Goal: Find specific page/section: Find specific page/section

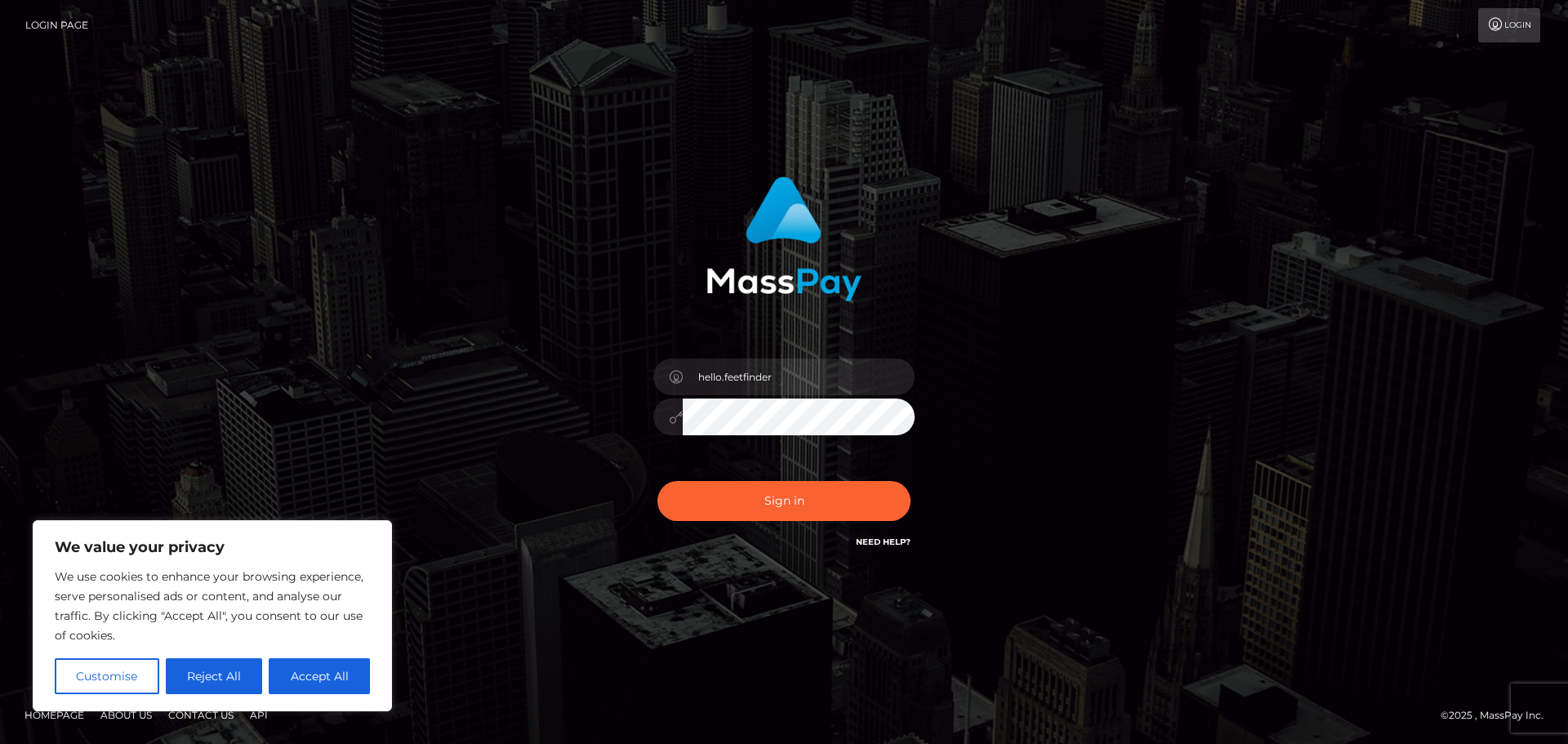
click at [826, 511] on button "Sign in" at bounding box center [783, 500] width 253 height 40
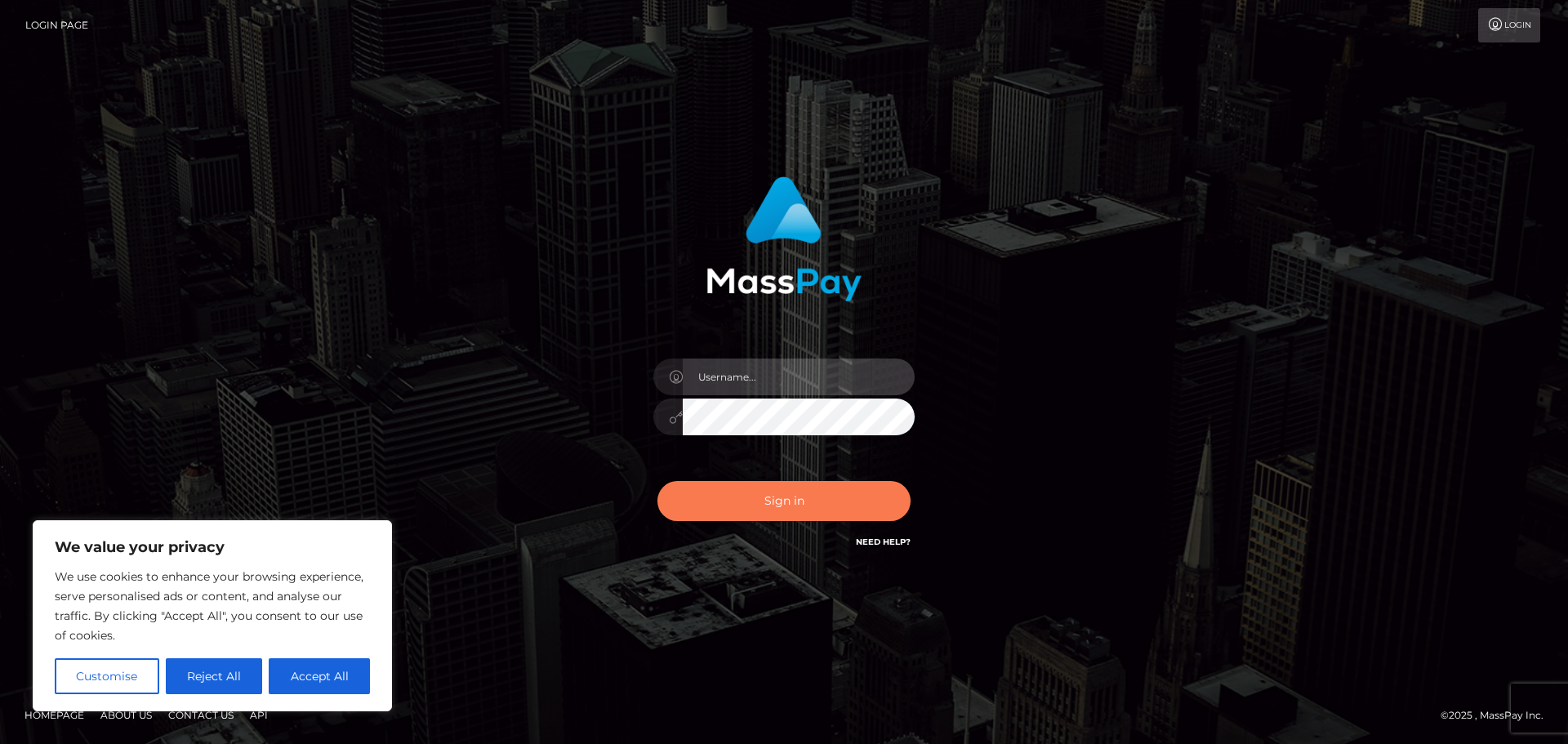
type input "hello.feetfinder"
click at [746, 495] on button "Sign in" at bounding box center [783, 500] width 253 height 40
click at [745, 508] on button "Sign in" at bounding box center [783, 500] width 253 height 40
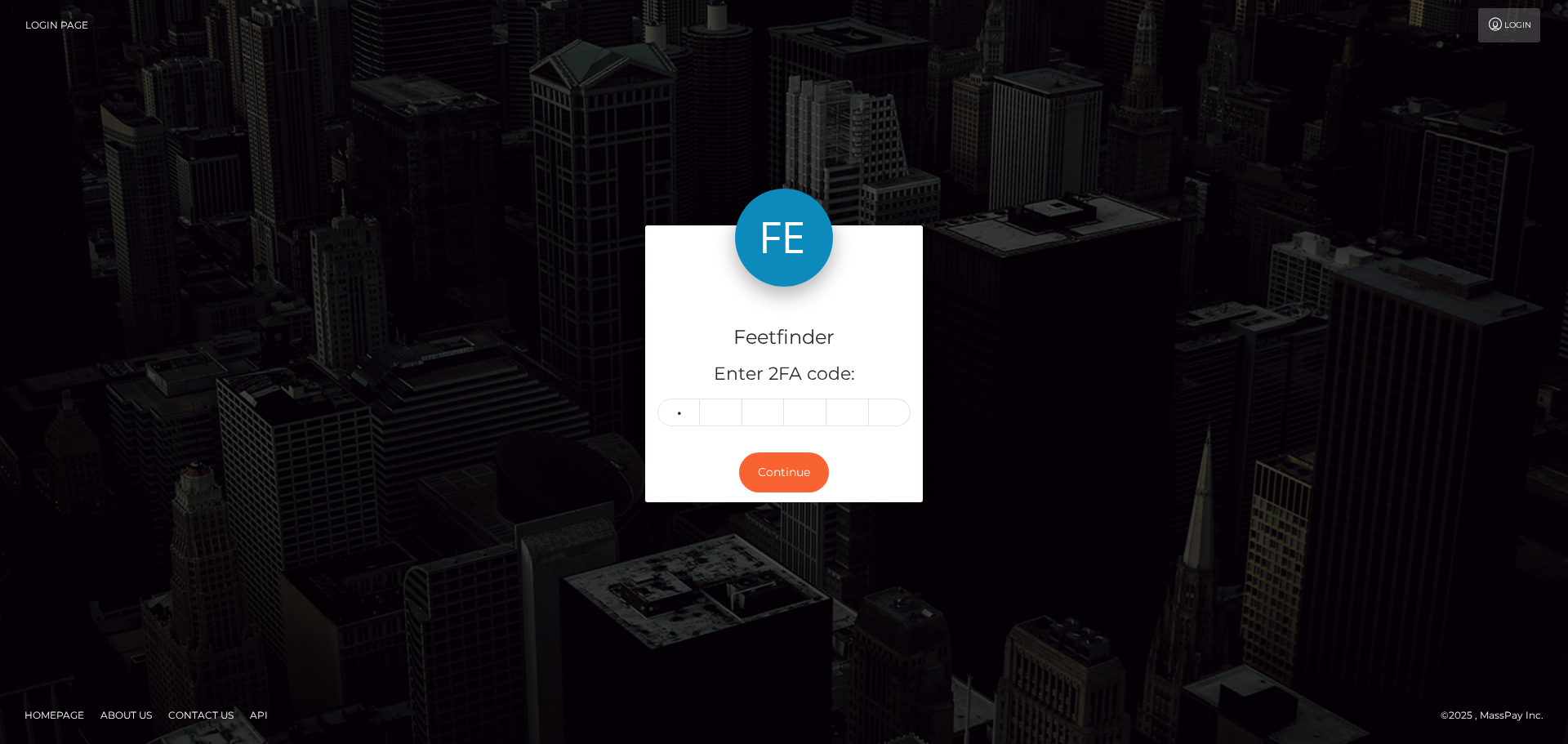
type input "6"
type input "0"
type input "6"
type input "5"
type input "8"
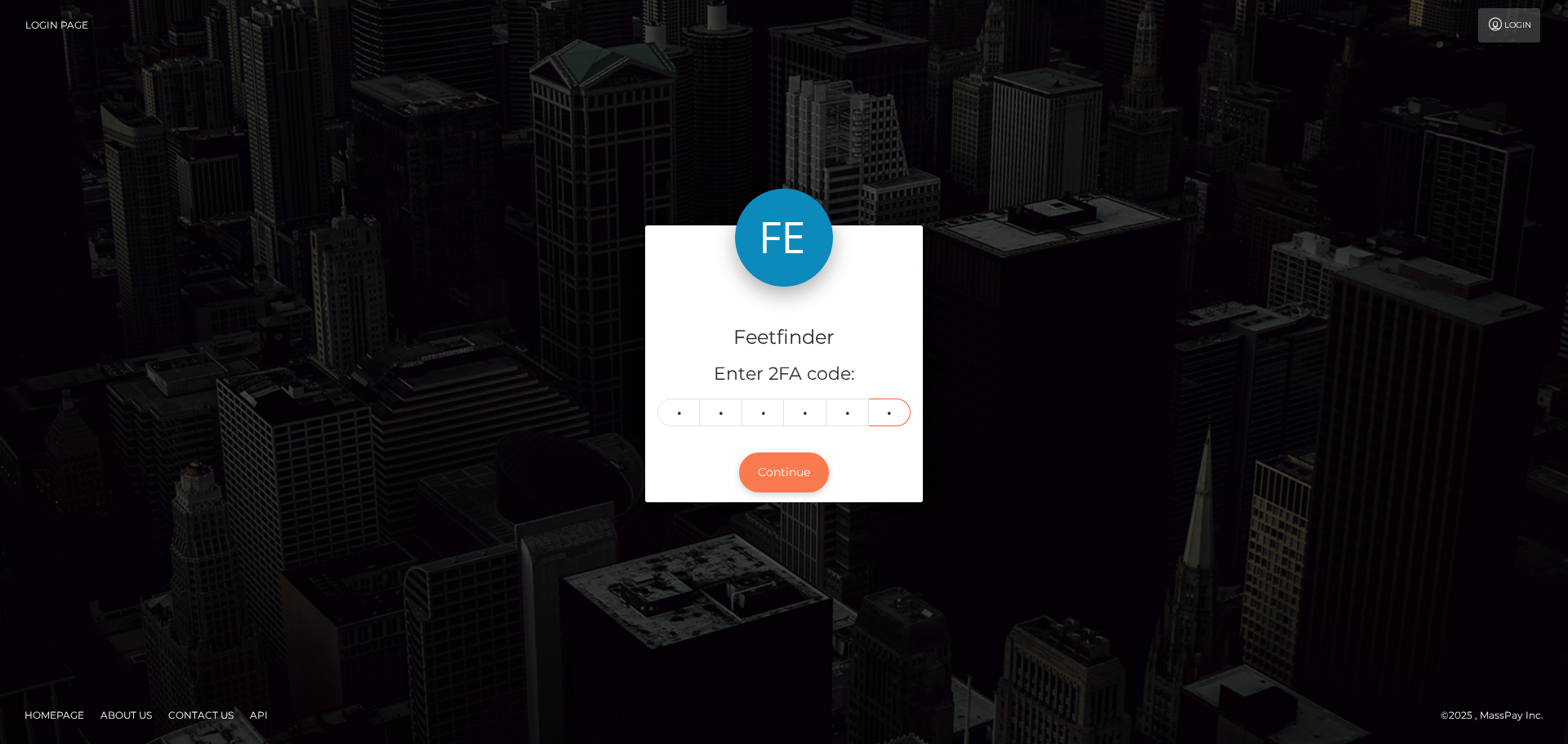
type input "1"
click at [757, 468] on button "Continue" at bounding box center [783, 472] width 90 height 40
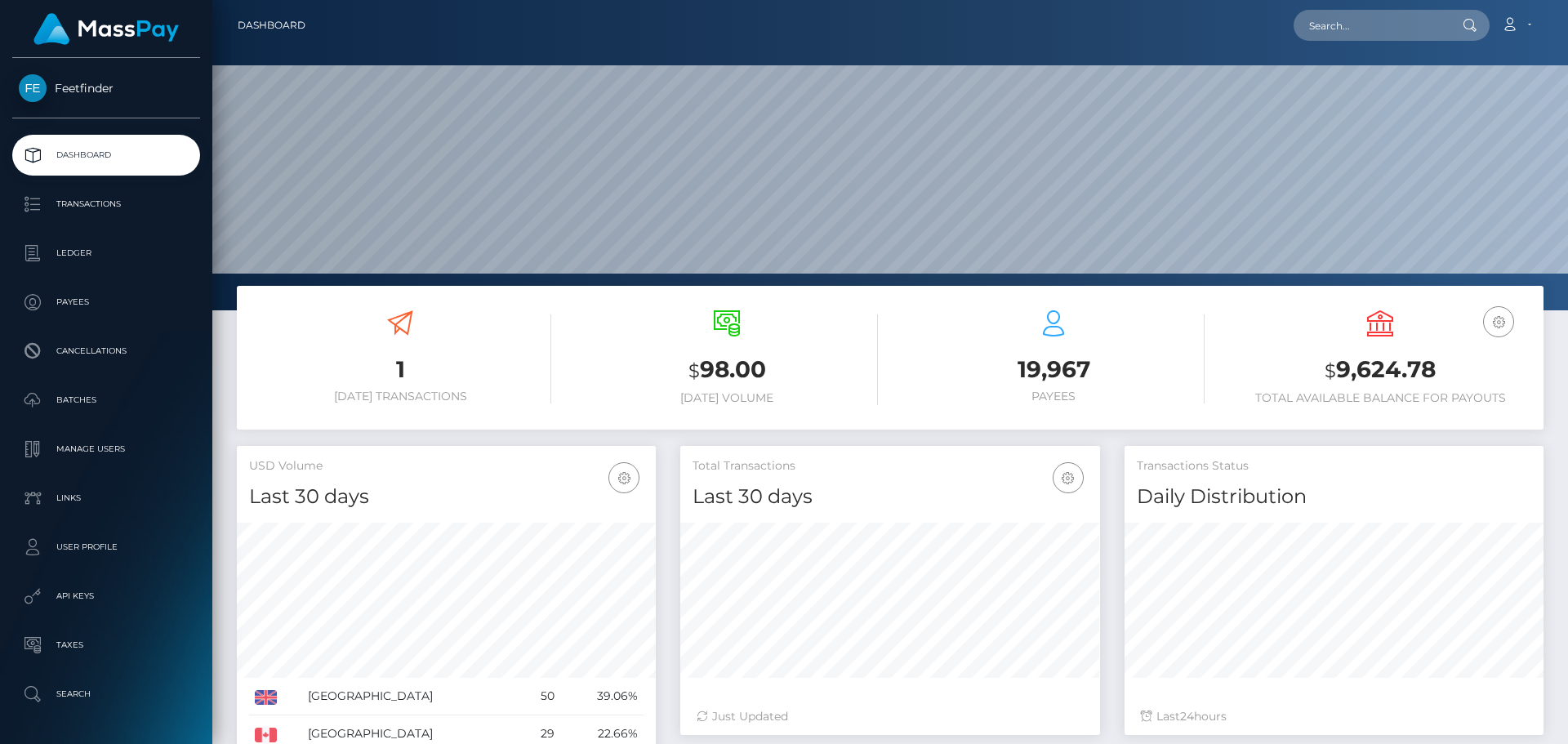
scroll to position [290, 420]
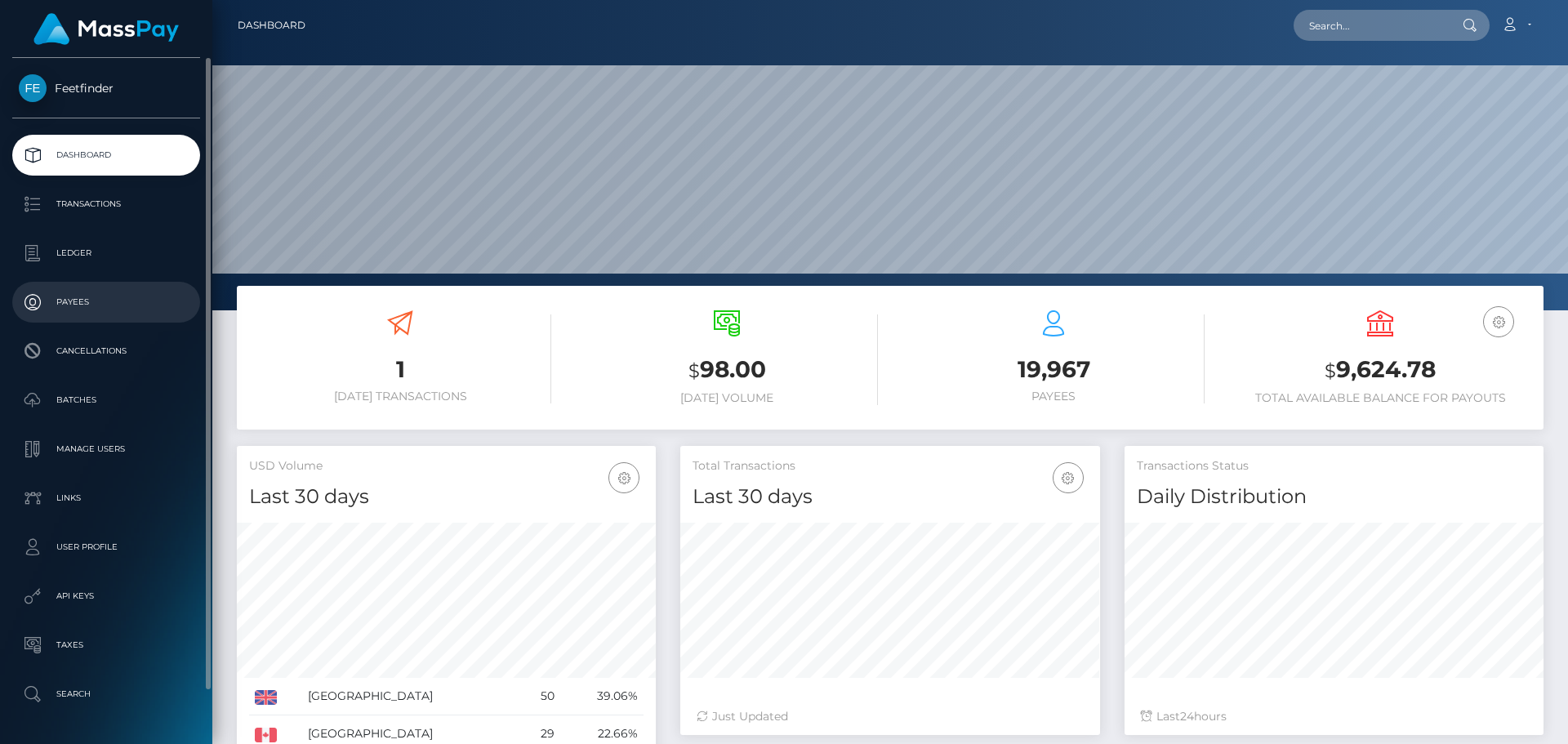
click at [105, 302] on p "Payees" at bounding box center [106, 302] width 175 height 24
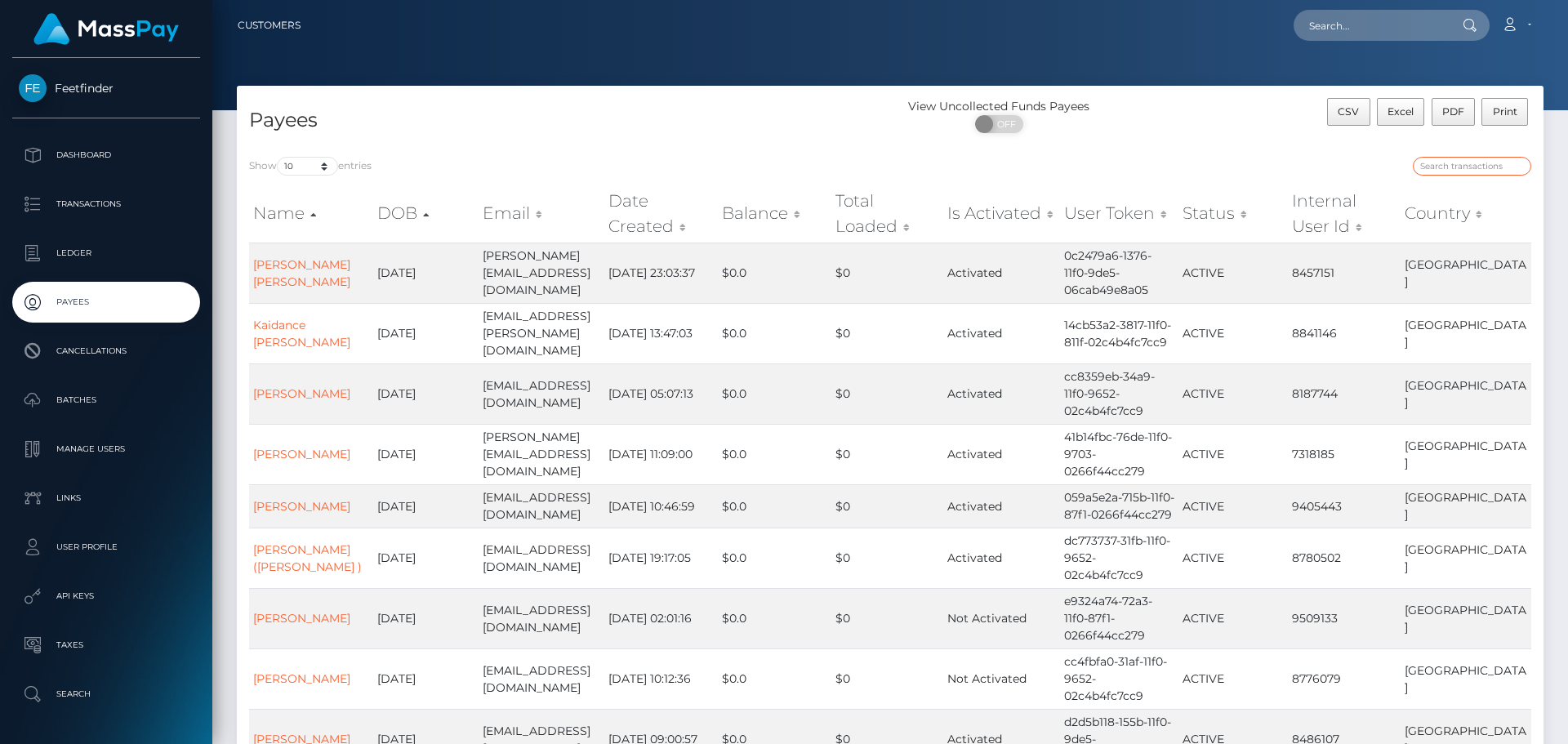
click at [1473, 168] on input "search" at bounding box center [1472, 166] width 119 height 19
paste input "4039c1cd-70b6-11f0-87f1-0266f44cc279"
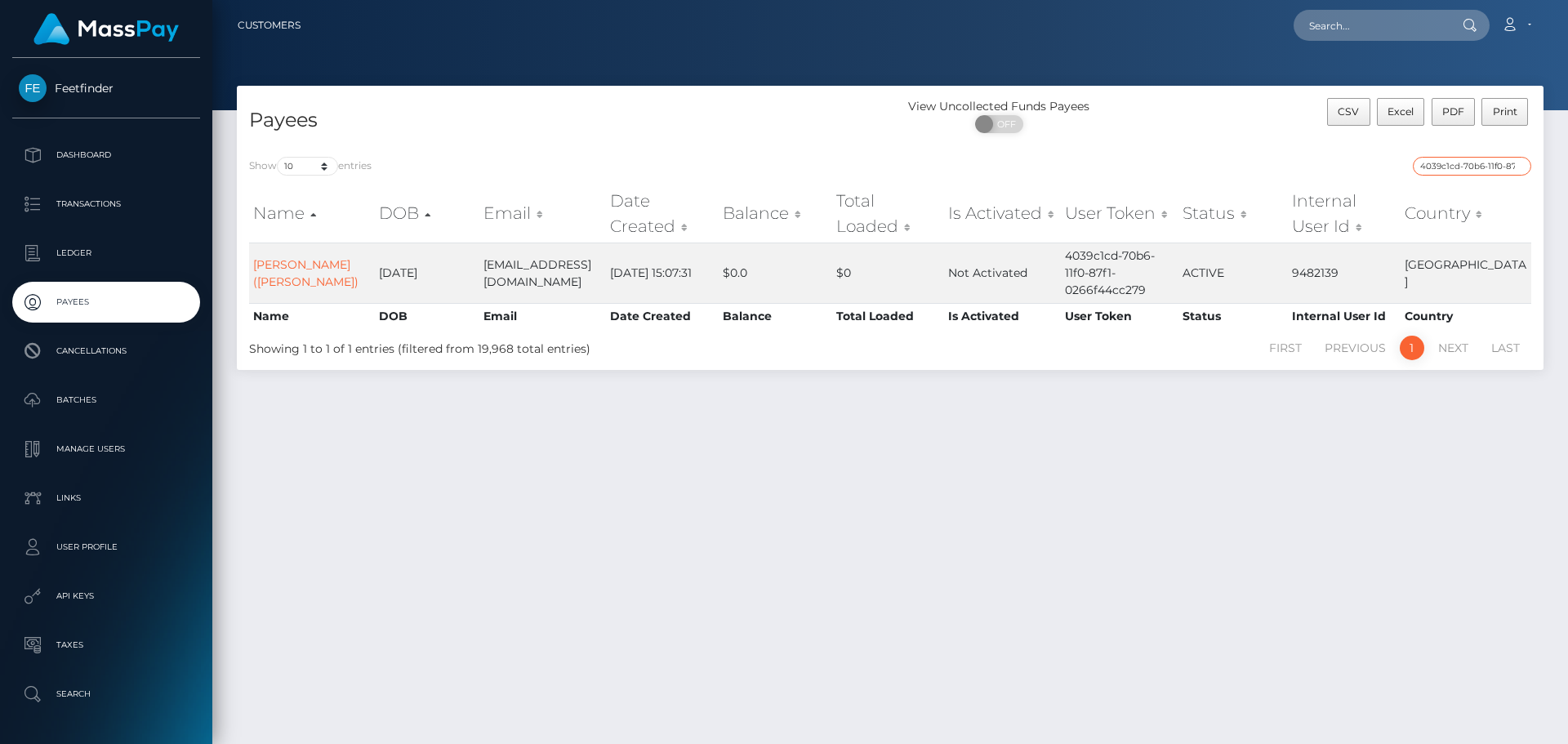
click at [1456, 168] on input "4039c1cd-70b6-11f0-87f1-0266f44cc279" at bounding box center [1472, 166] width 119 height 19
paste input "faa8eb90-6bc"
type input "faa8eb90-6bc6-11f0-87f1-0266f44cc279"
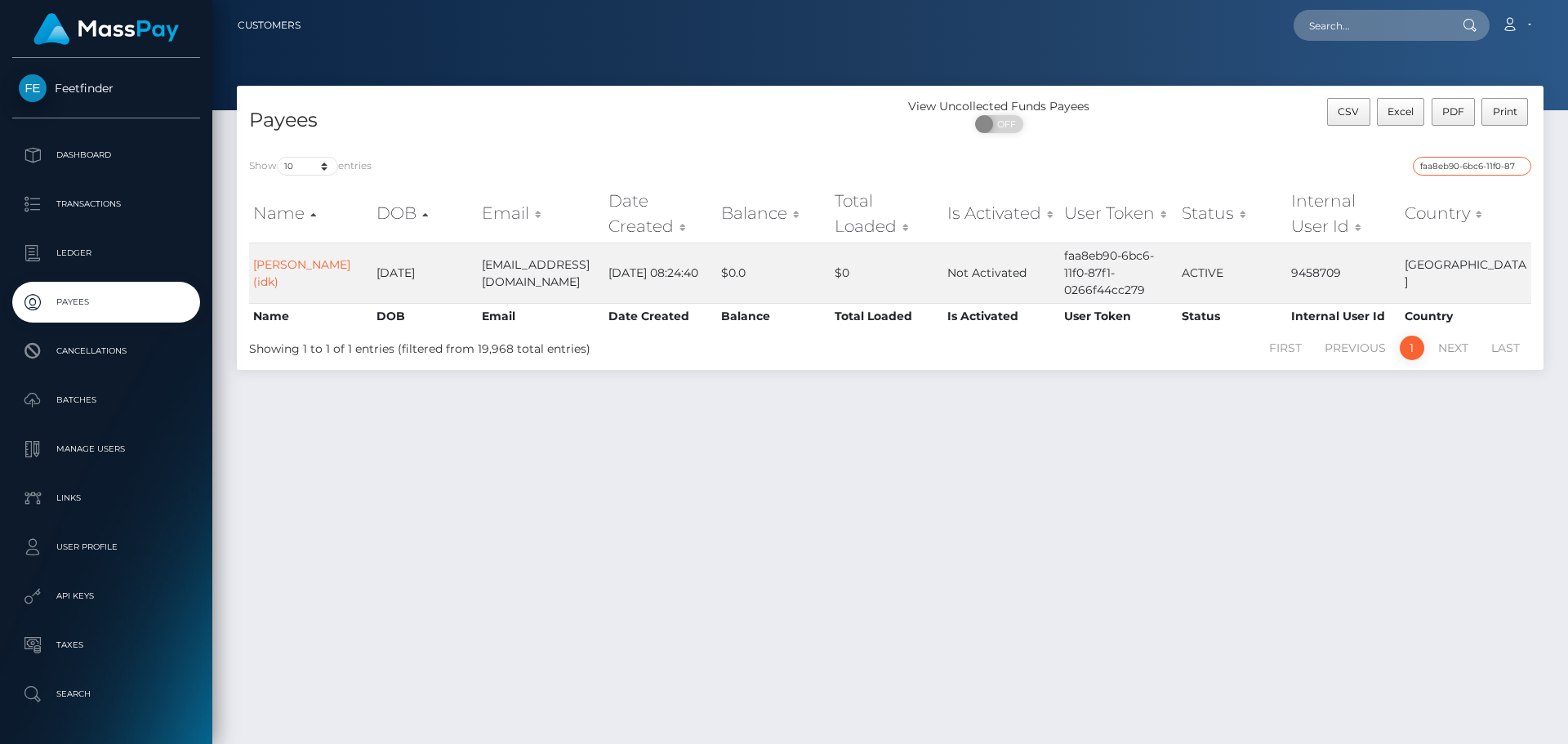
click at [1516, 169] on input "faa8eb90-6bc6-11f0-87f1-0266f44cc279" at bounding box center [1472, 166] width 119 height 19
click at [1519, 166] on input "faa8eb90-6bc6-11f0-87f1-0266f44cc279" at bounding box center [1472, 166] width 119 height 19
click at [1516, 165] on input "search" at bounding box center [1472, 166] width 119 height 19
paste input "38ac32aa-708e-11f0-87f1-0266f44cc279"
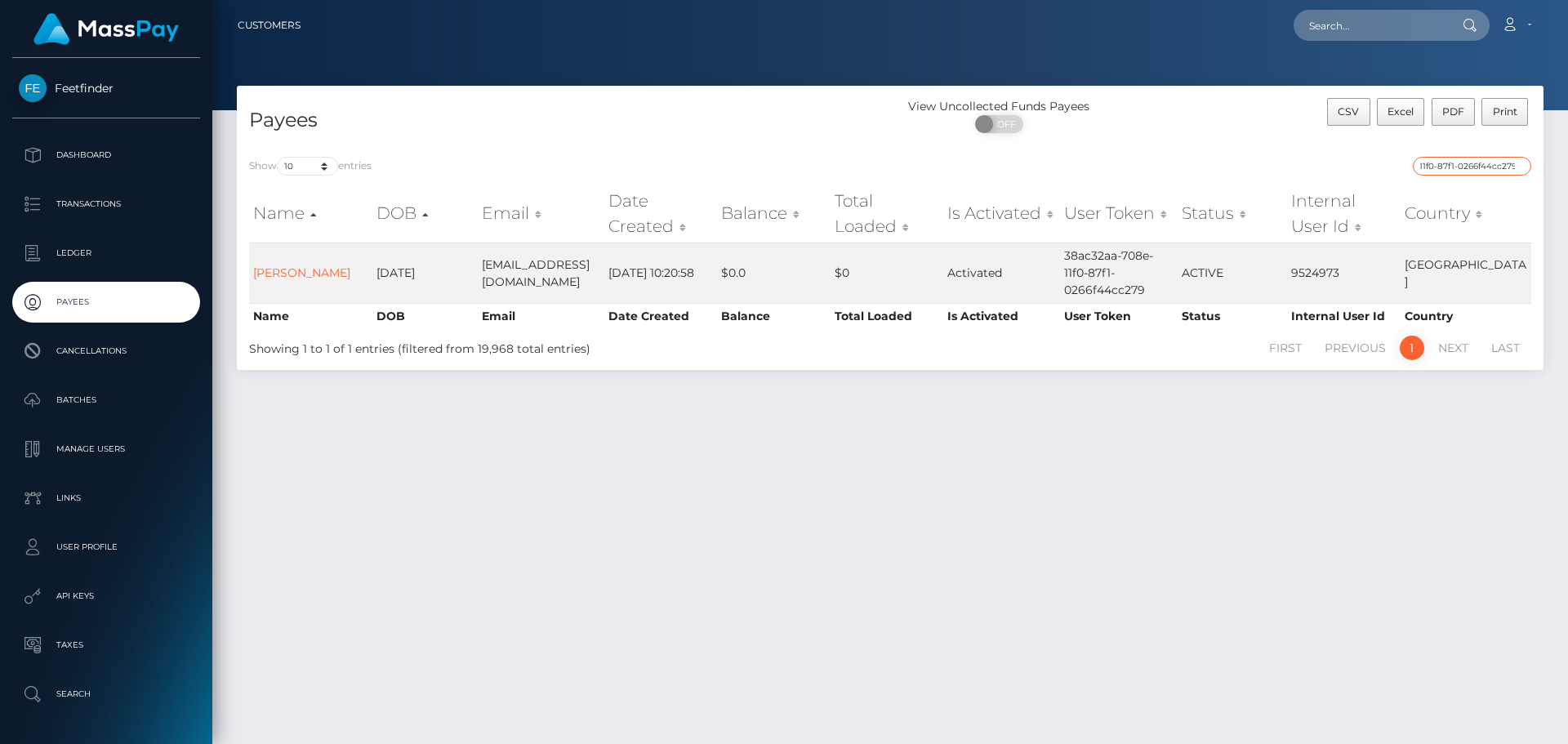
type input "38ac32aa-708e-11f0-87f1-0266f44cc279"
click at [1518, 166] on input "38ac32aa-708e-11f0-87f1-0266f44cc279" at bounding box center [1472, 166] width 119 height 19
click at [1509, 168] on input "search" at bounding box center [1472, 166] width 119 height 19
paste input "ae9d99c9-3c8f-11f0-bf09-062f66d36555"
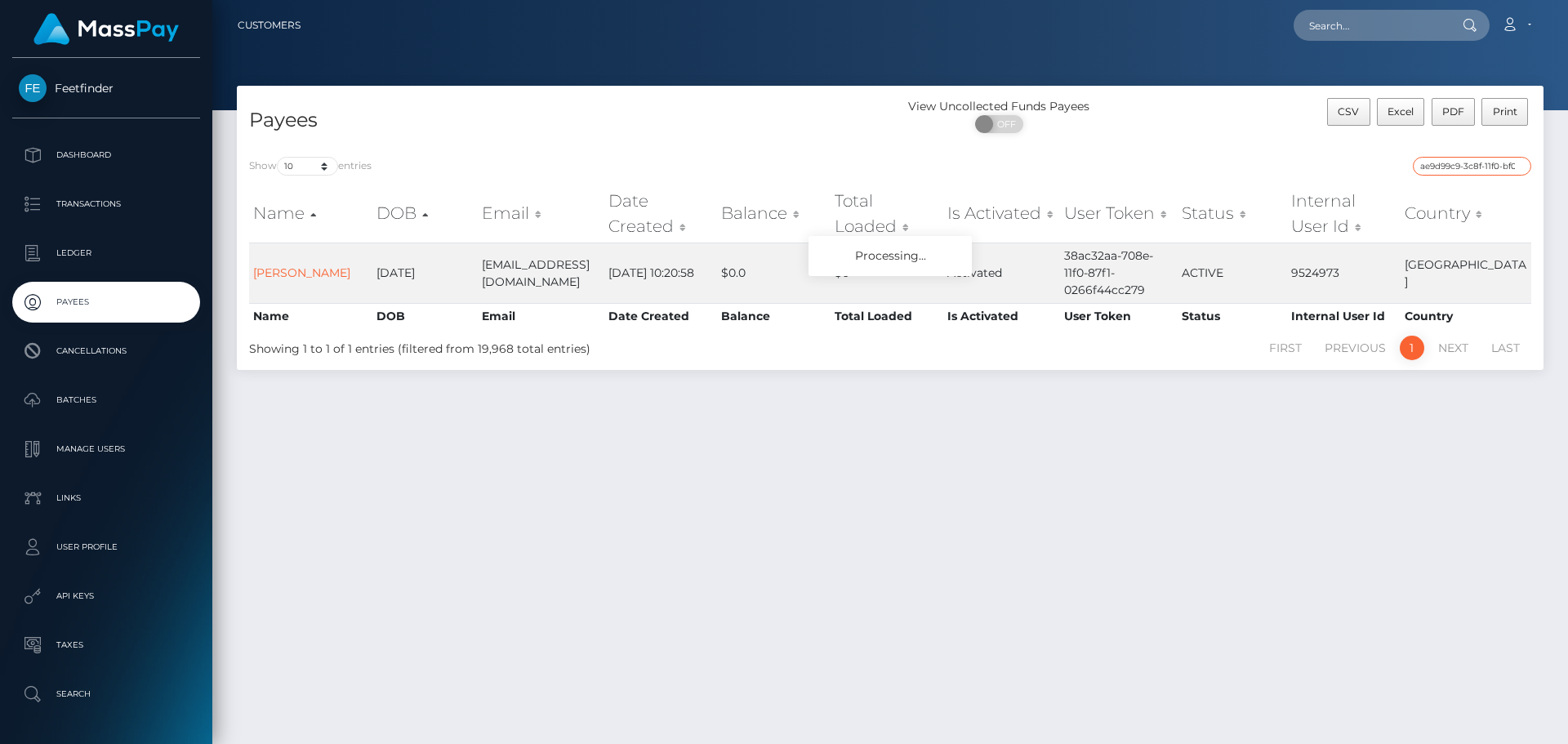
scroll to position [0, 70]
type input "ae9d99c9-3c8f-11f0-bf09-062f66d36555"
drag, startPoint x: 1519, startPoint y: 167, endPoint x: 1498, endPoint y: 167, distance: 21.0
click at [1518, 167] on input "ae9d99c9-3c8f-11f0-bf09-062f66d36555" at bounding box center [1472, 166] width 119 height 19
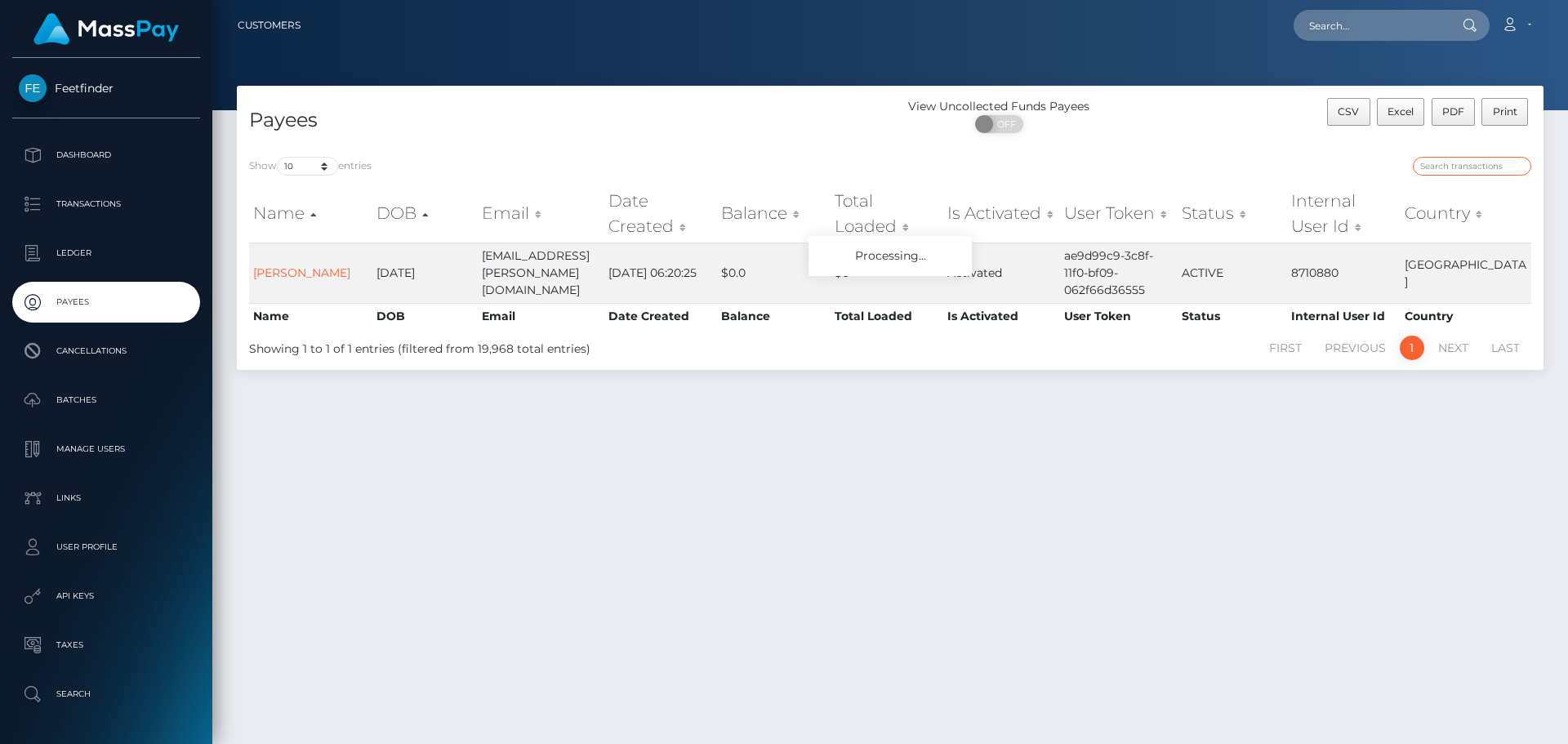
click at [1495, 167] on input "search" at bounding box center [1472, 166] width 119 height 19
paste input "f3587ba4-7168-11f0-87f1-0266f44cc279"
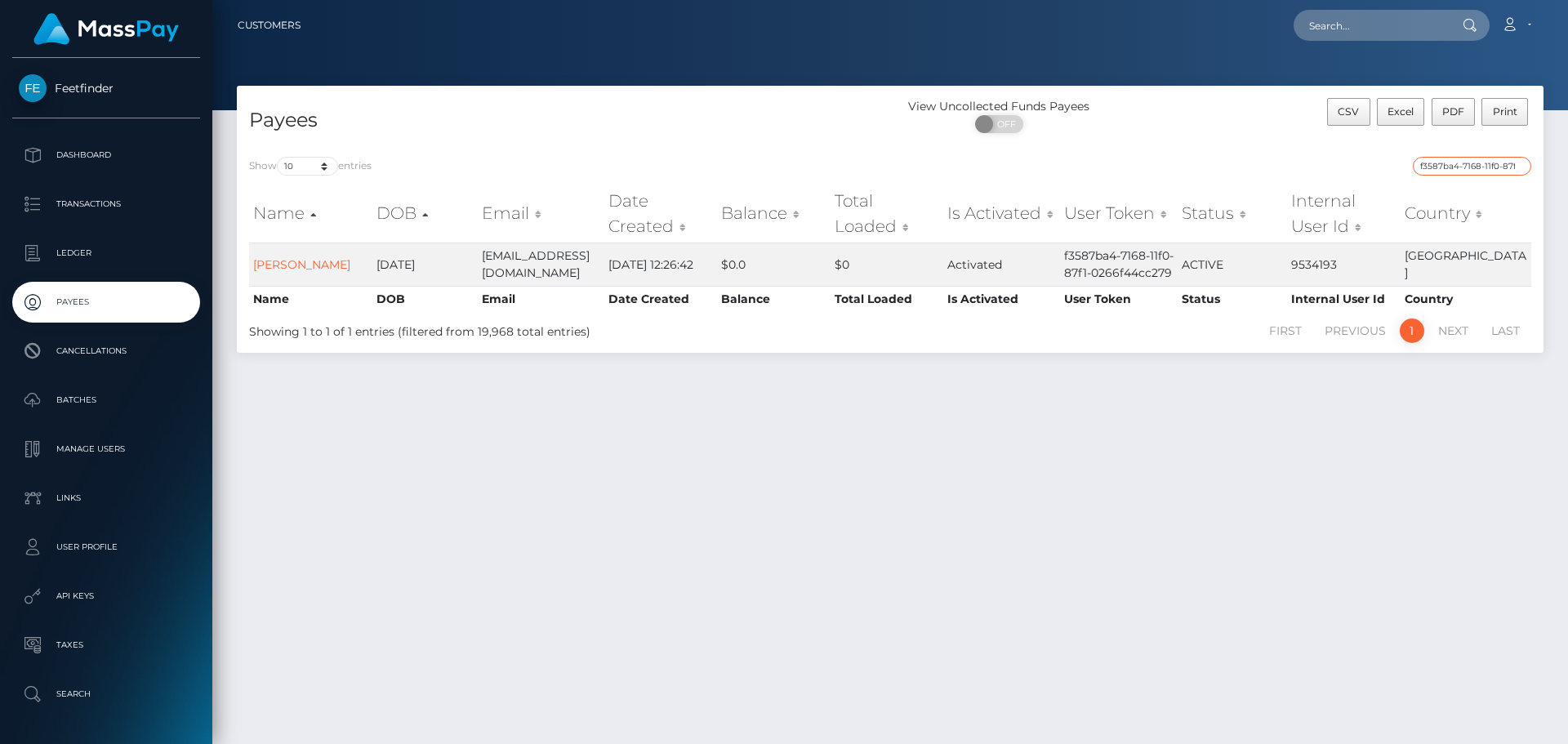
type input "f3587ba4-7168-11f0-87f1-0266f44cc279"
click at [1517, 168] on input "f3587ba4-7168-11f0-87f1-0266f44cc279" at bounding box center [1472, 166] width 119 height 19
click at [1509, 168] on input "search" at bounding box center [1472, 166] width 119 height 19
paste input "d886537d-6fe7-11f0-87f1-0266f44cc279"
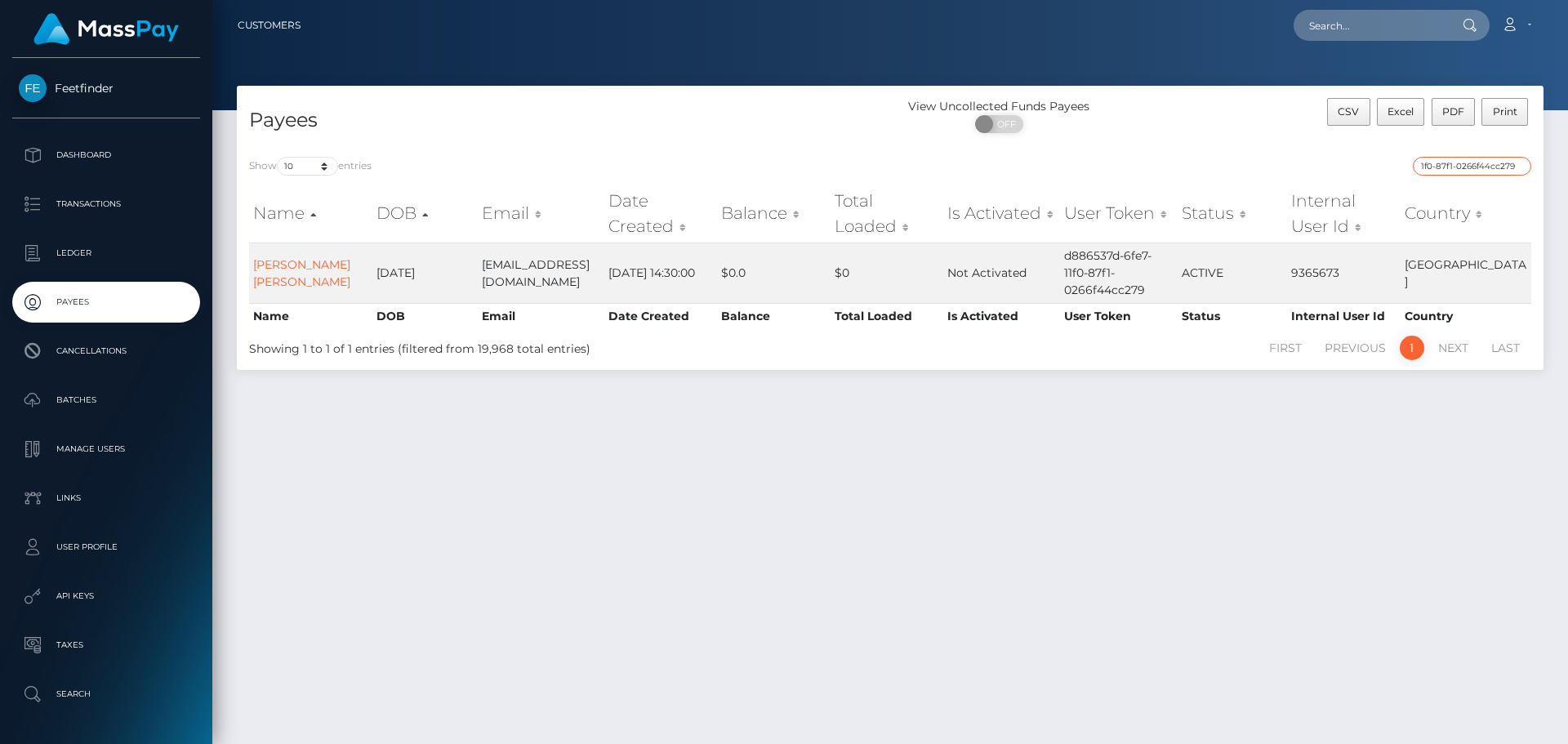
type input "d886537d-6fe7-11f0-87f1-0266f44cc279"
click at [1517, 170] on input "d886537d-6fe7-11f0-87f1-0266f44cc279" at bounding box center [1472, 166] width 119 height 19
click at [1517, 165] on input "d886537d-6fe7-11f0-87f1-0266f44cc279" at bounding box center [1472, 166] width 119 height 19
click at [1504, 164] on input "search" at bounding box center [1472, 166] width 119 height 19
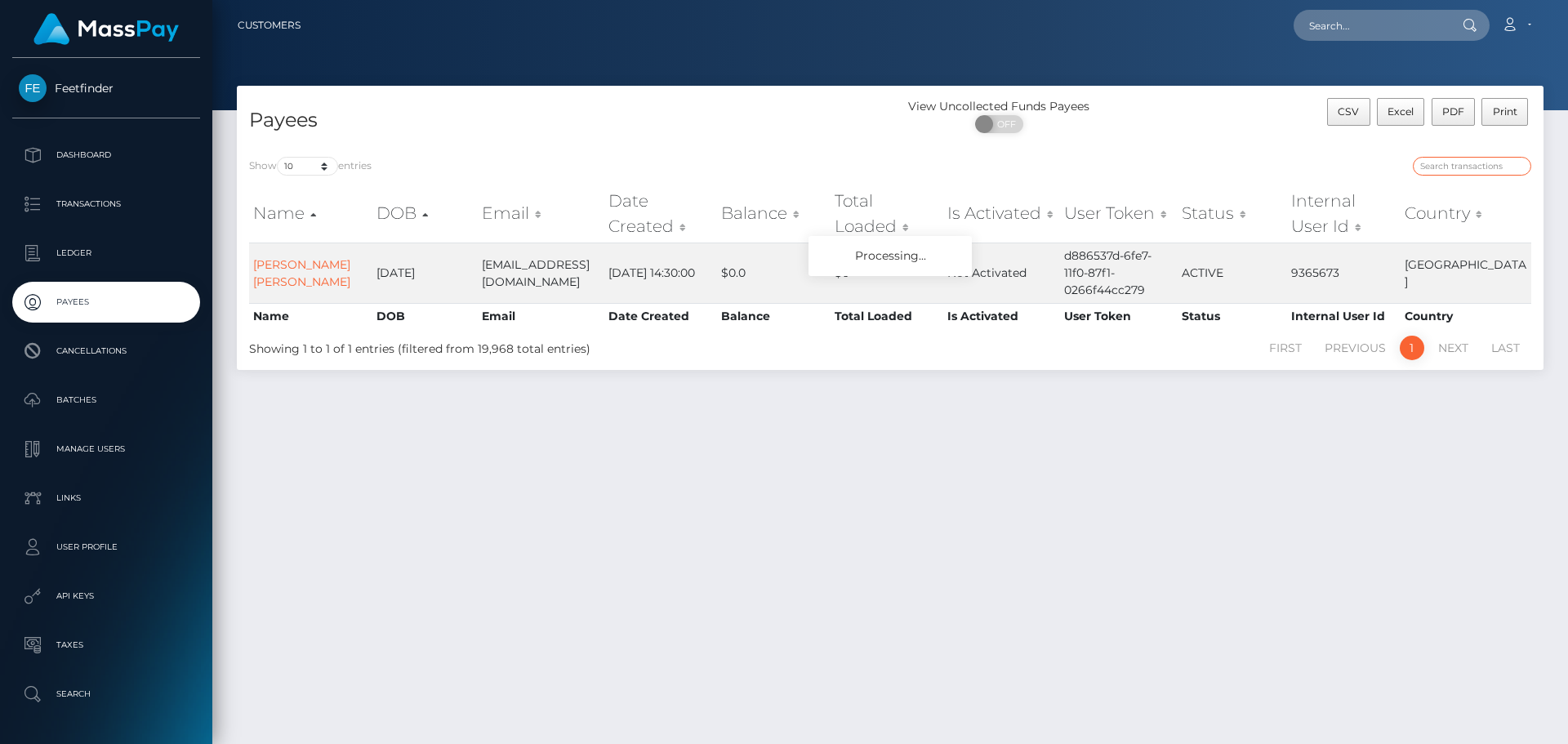
paste input "e7fe5f6d-7554-11f0-9703-0266f44cc279"
type input "e7fe5f6d-7554-11f0-9703-0266f44cc279"
click at [1459, 166] on input "e7fe5f6d-7554-11f0-9703-0266f44cc279" at bounding box center [1472, 166] width 119 height 19
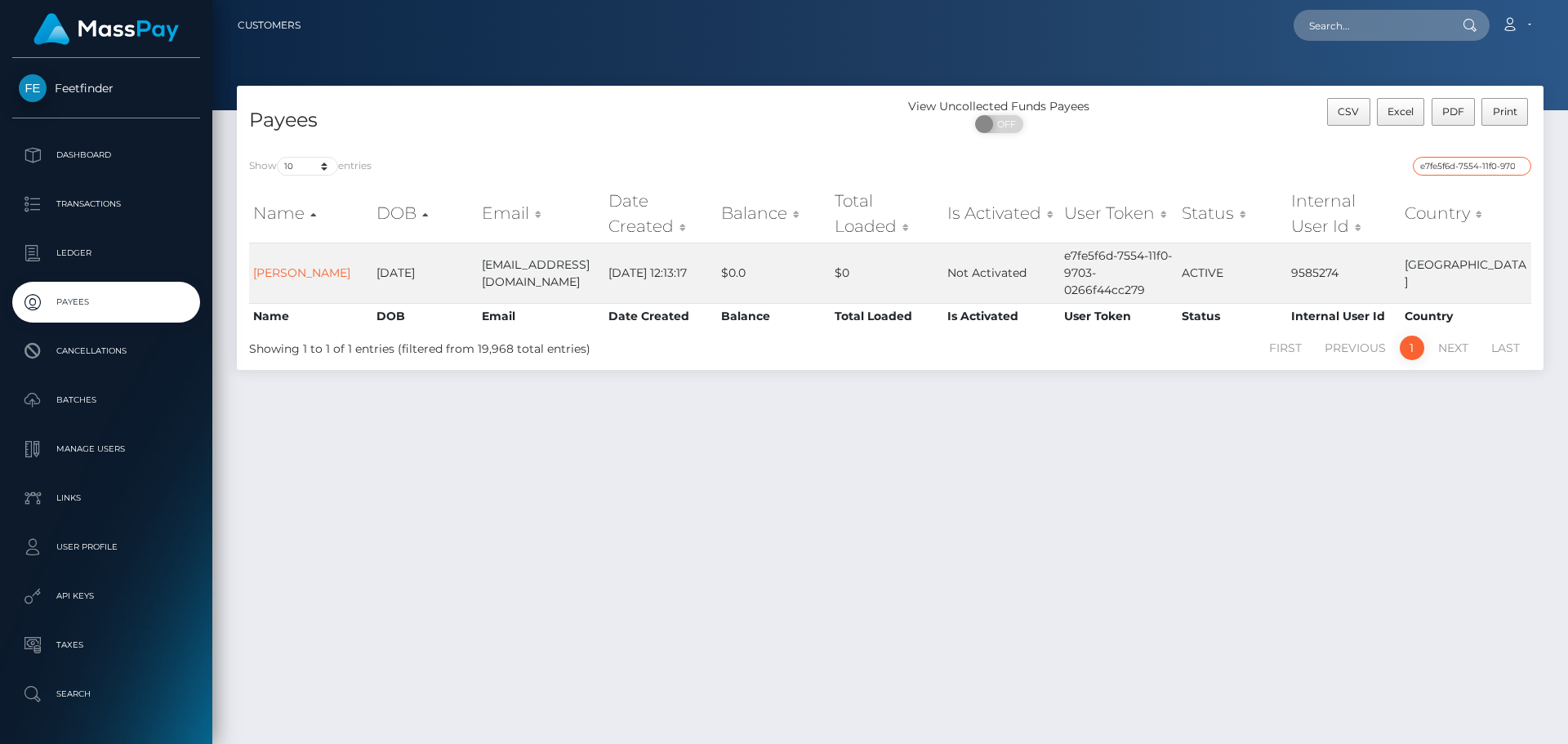
click at [1518, 169] on input "e7fe5f6d-7554-11f0-9703-0266f44cc279" at bounding box center [1472, 166] width 119 height 19
click at [1519, 164] on input "e7fe5f6d-7554-11f0-9703-0266f44cc279" at bounding box center [1472, 166] width 119 height 19
click at [1493, 164] on input "search" at bounding box center [1472, 166] width 119 height 19
paste input "a8a3ee9e-7334-11f0-87f1-0266f44cc279"
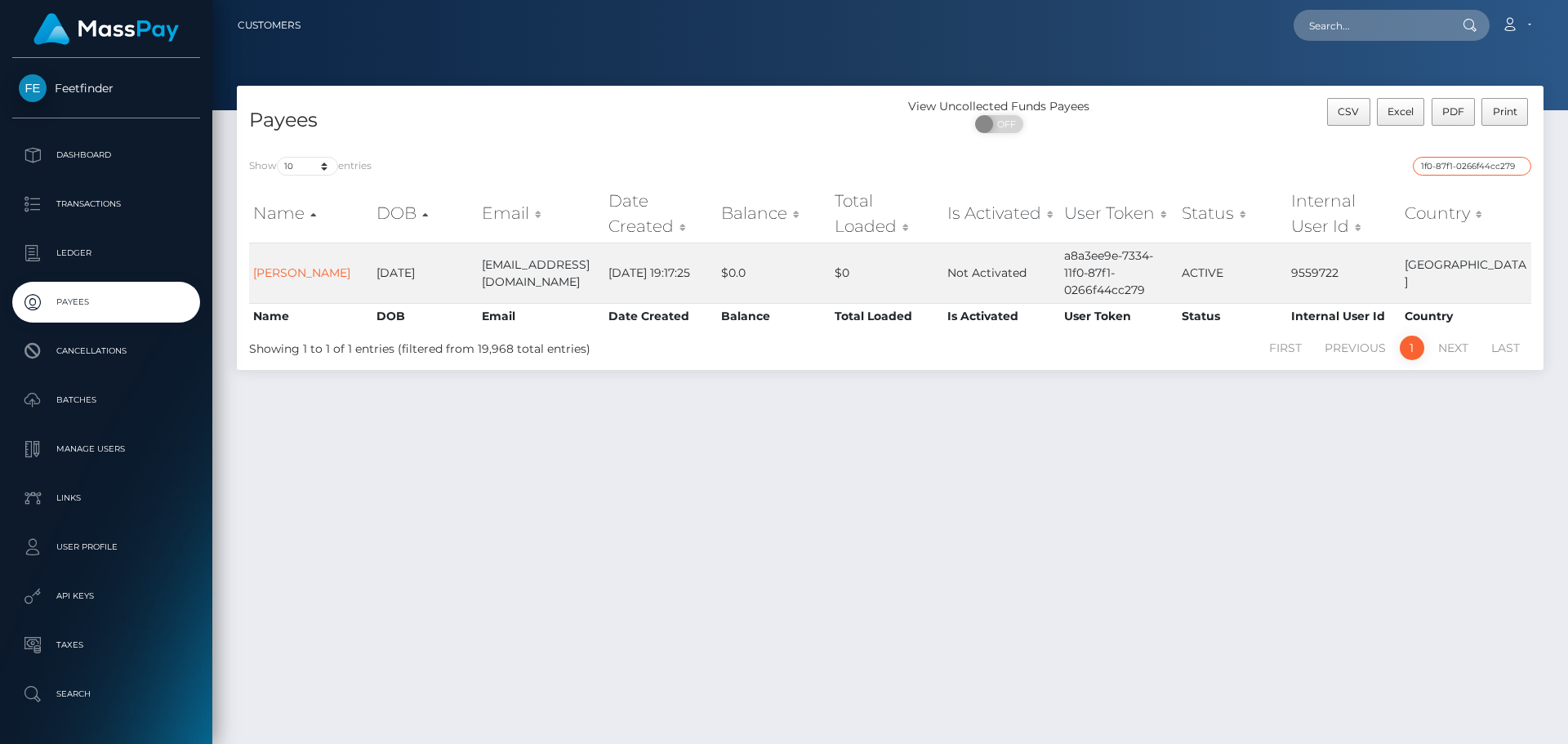
type input "a8a3ee9e-7334-11f0-87f1-0266f44cc279"
click at [1518, 166] on input "a8a3ee9e-7334-11f0-87f1-0266f44cc279" at bounding box center [1472, 166] width 119 height 19
click at [1495, 166] on input "search" at bounding box center [1472, 166] width 119 height 19
paste input "e9324a74-72a3-11f0-87f1-0266f44cc279"
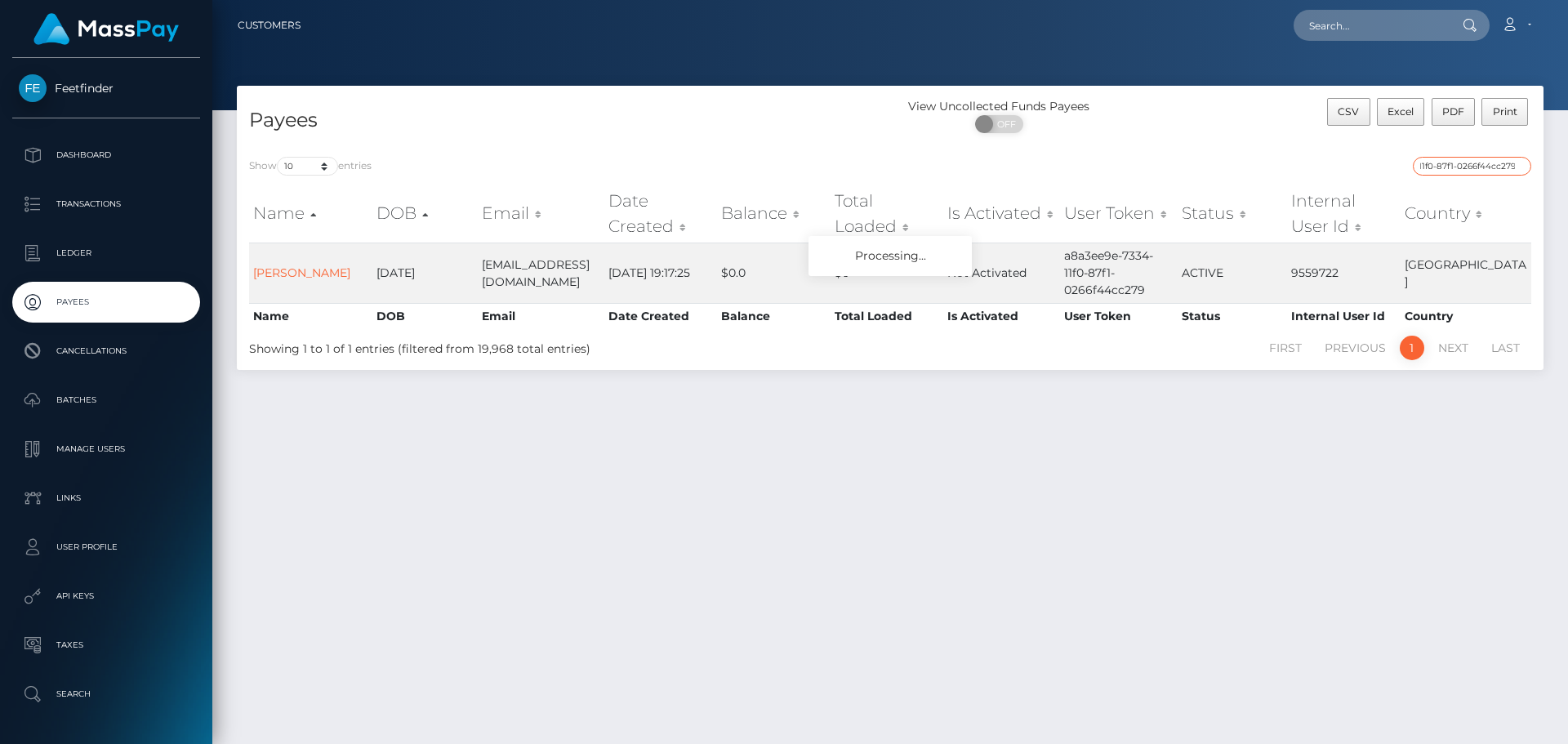
scroll to position [0, 68]
type input "e9324a74-72a3-11f0-87f1-0266f44cc279"
click at [1517, 164] on input "e9324a74-72a3-11f0-87f1-0266f44cc279" at bounding box center [1472, 166] width 119 height 19
click at [1510, 165] on input "search" at bounding box center [1472, 166] width 119 height 19
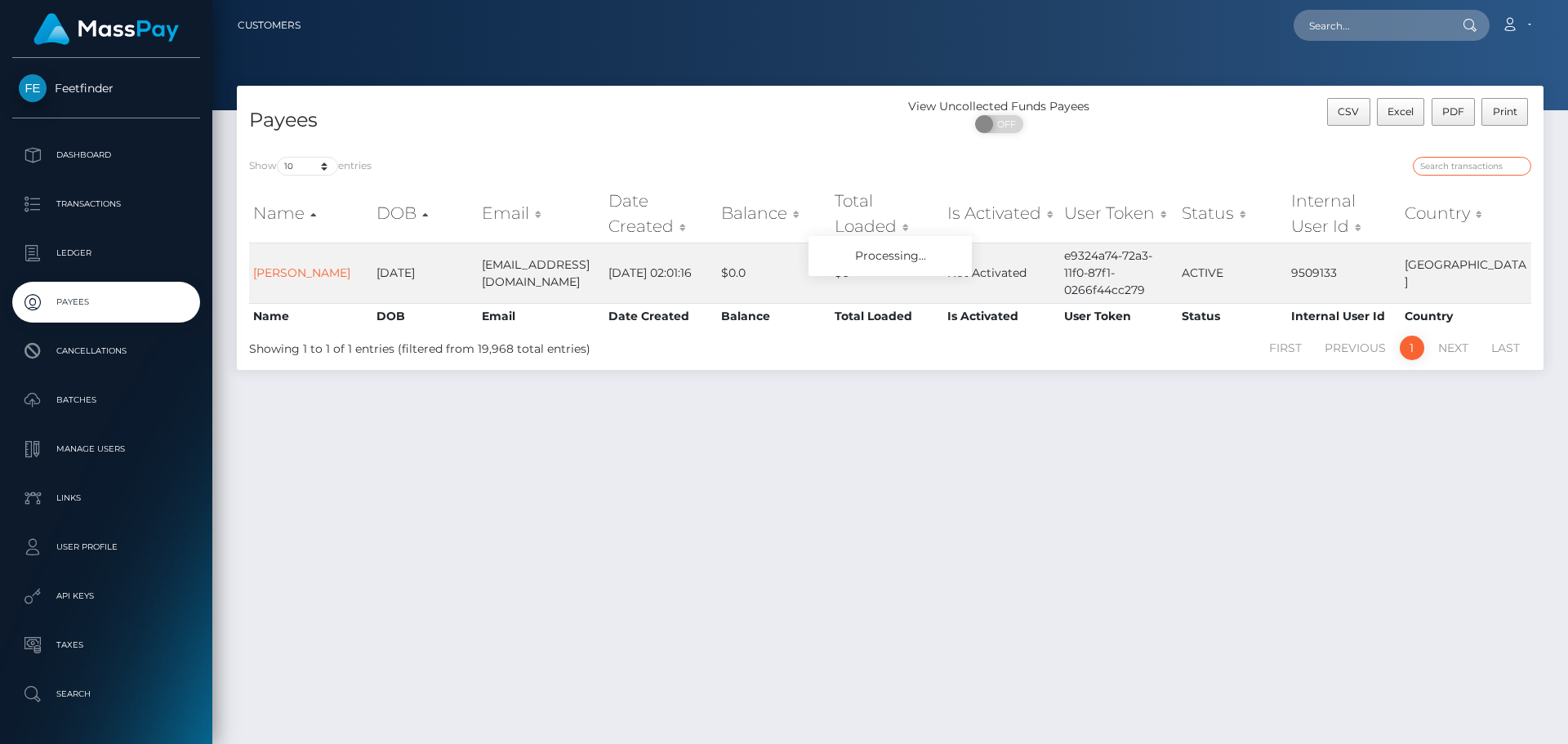
paste input "1e8c5af5-75fe-11f0-9703-0266f44cc279"
type input "1e8c5af5-75fe-11f0-9703-0266f44cc279"
